Goal: Task Accomplishment & Management: Manage account settings

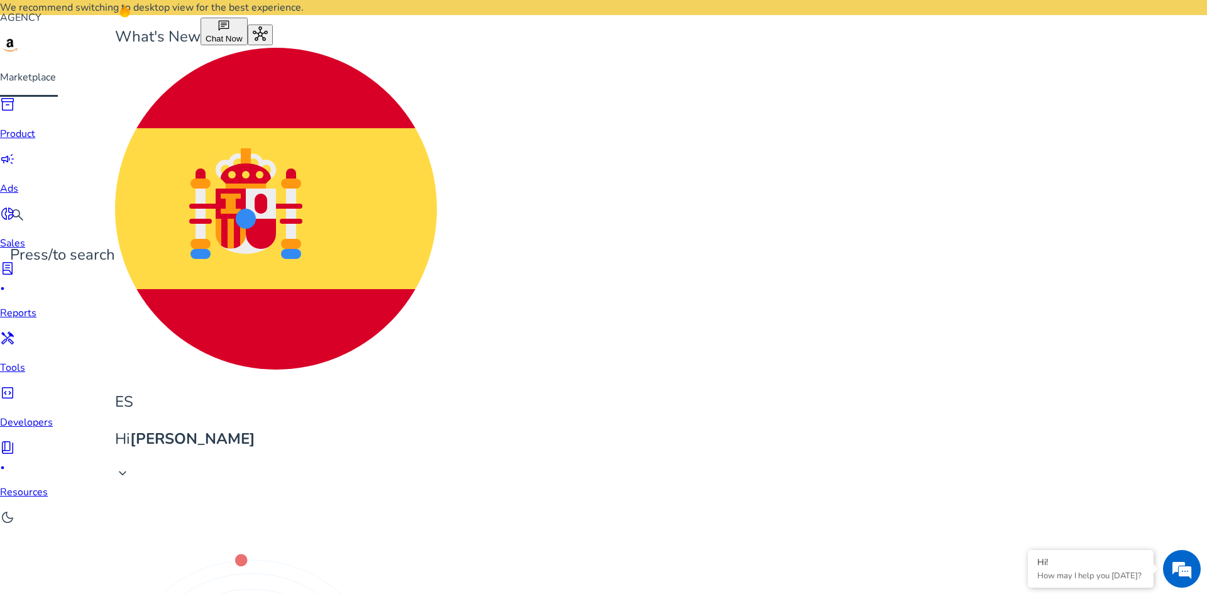
click at [15, 157] on span "campaign" at bounding box center [7, 159] width 15 height 15
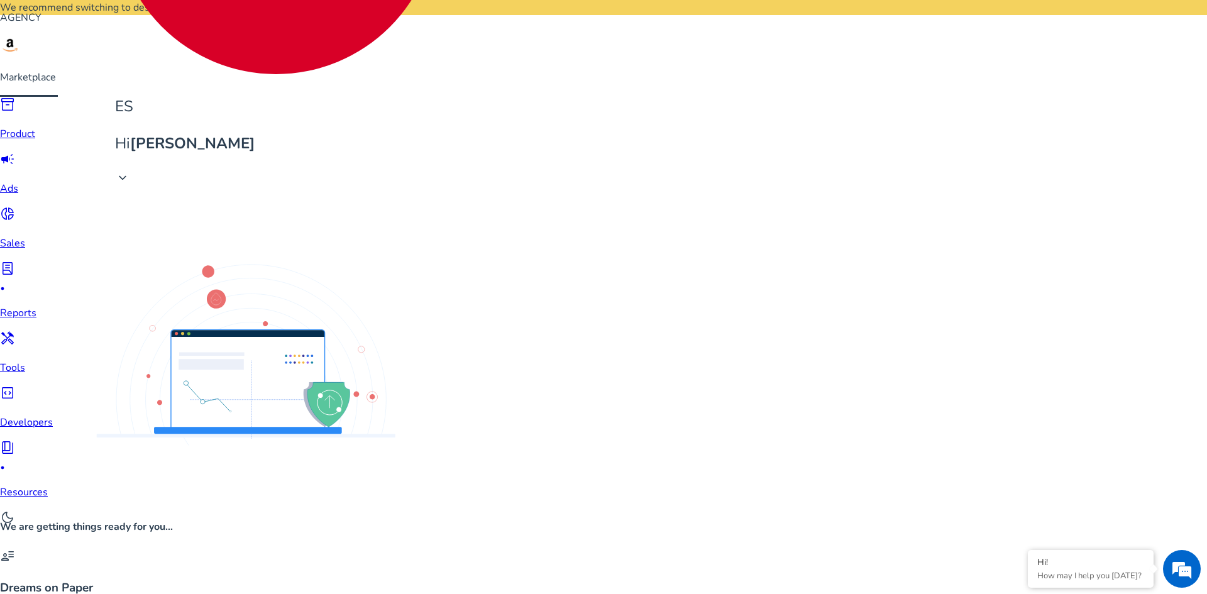
scroll to position [474, 0]
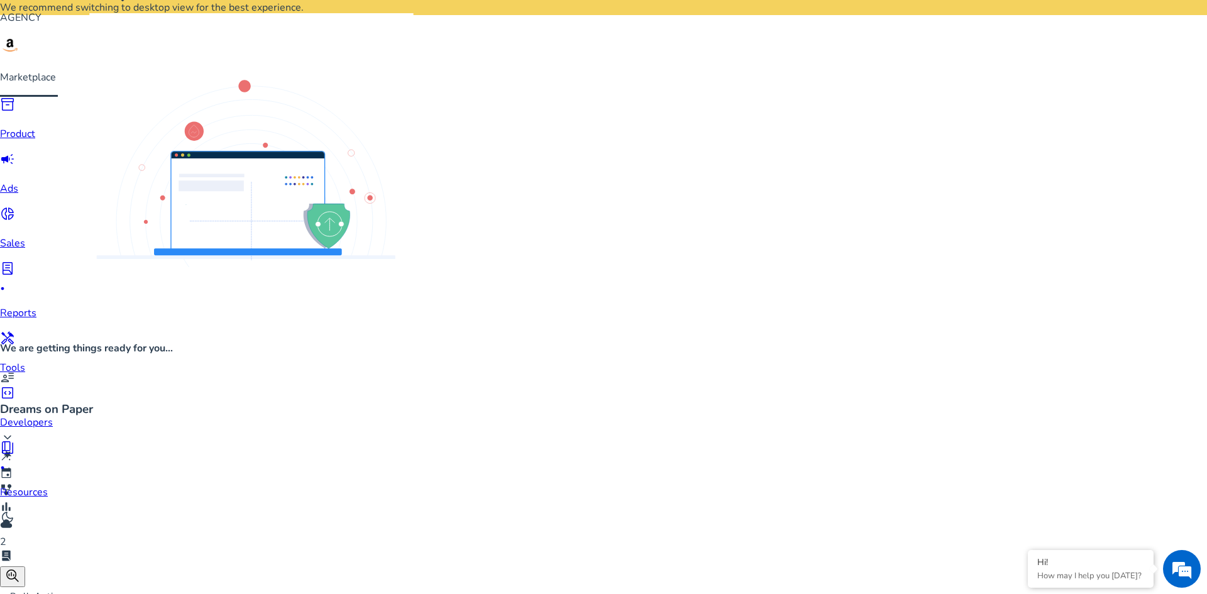
click at [172, 223] on mat-option "Delivering" at bounding box center [156, 232] width 94 height 30
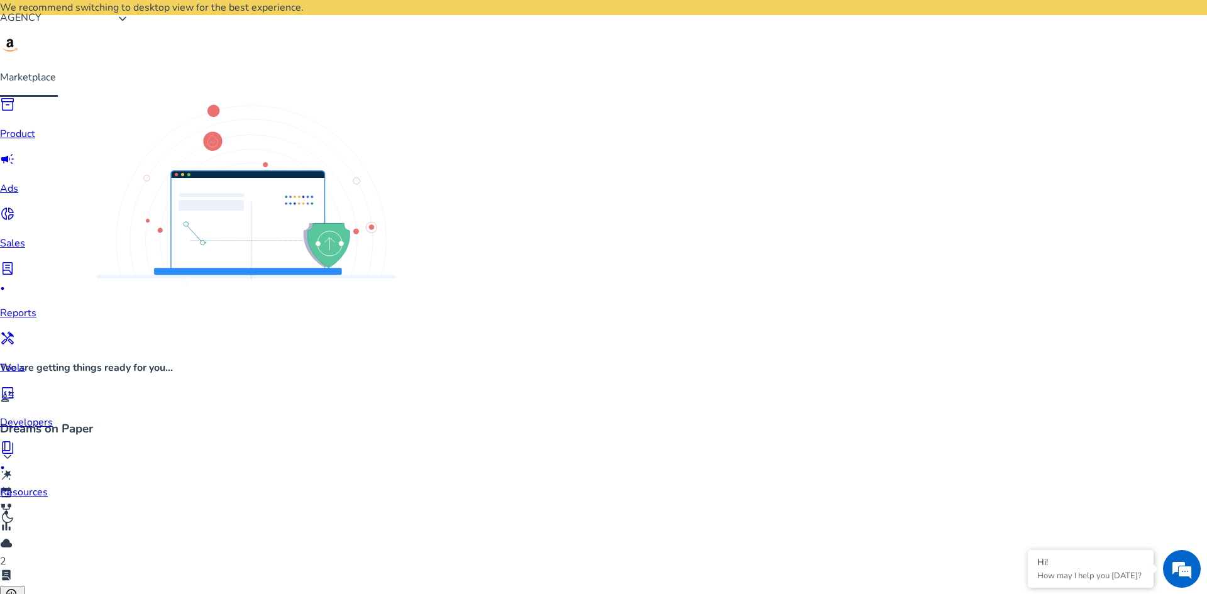
scroll to position [411, 0]
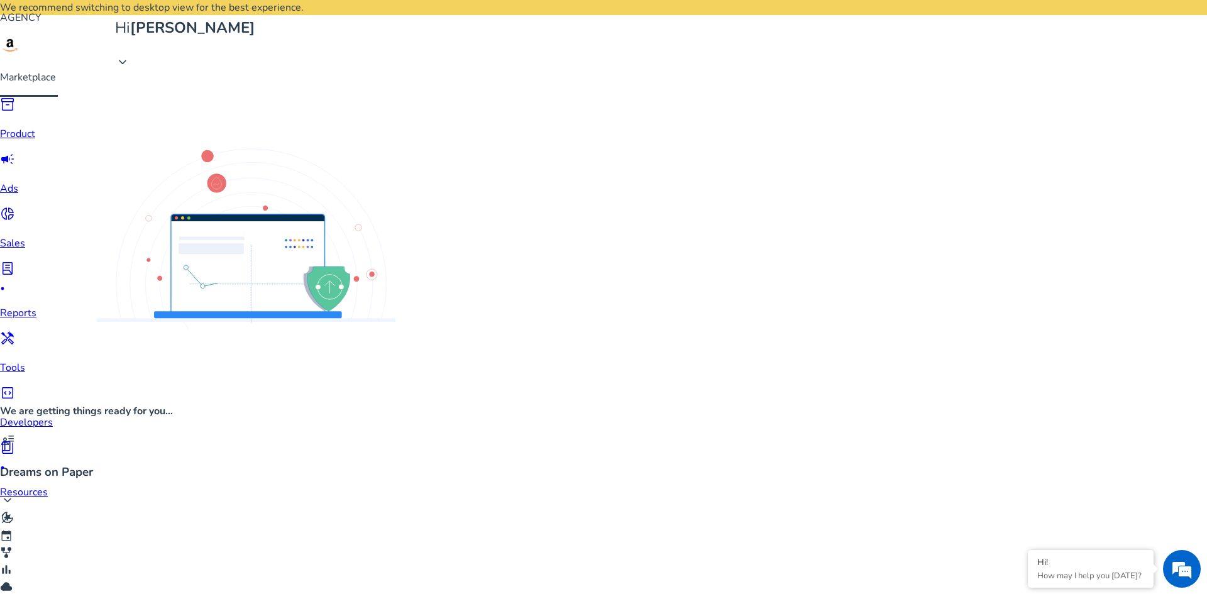
drag, startPoint x: 923, startPoint y: 360, endPoint x: 941, endPoint y: 362, distance: 18.3
